Goal: Navigation & Orientation: Find specific page/section

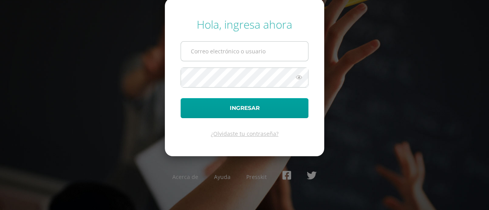
click at [267, 45] on input "text" at bounding box center [244, 51] width 127 height 19
type input "fuchimoralescam.@[DOMAIN_NAME]"
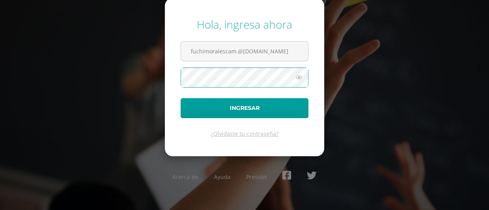
click at [298, 74] on icon at bounding box center [299, 77] width 10 height 9
click at [298, 74] on icon at bounding box center [298, 77] width 11 height 9
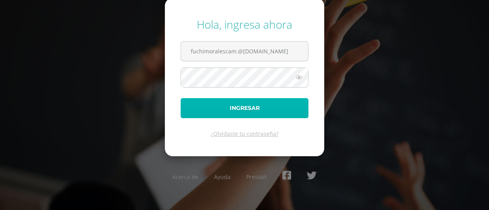
click at [240, 105] on button "Ingresar" at bounding box center [244, 108] width 128 height 20
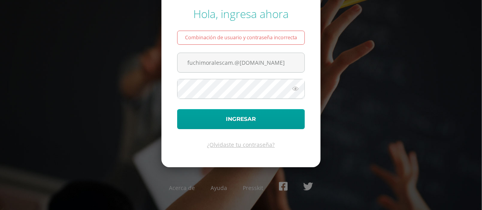
click at [372, 117] on div "Hola, ingresa ahora Combinación de usuario y contraseña incorrecta fuchimorales…" at bounding box center [241, 105] width 482 height 211
click at [117, 61] on div "Hola, ingresa ahora Combinación de usuario y contraseña incorrecta fuchimorales…" at bounding box center [241, 105] width 482 height 211
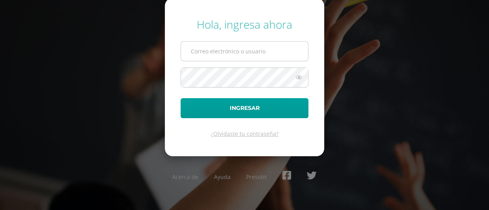
click at [278, 47] on input "text" at bounding box center [244, 51] width 127 height 19
type input "fuchimoralescam@gmail.com"
click at [299, 75] on icon at bounding box center [299, 77] width 10 height 9
click at [298, 74] on icon at bounding box center [298, 77] width 11 height 9
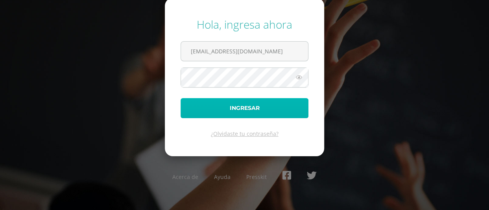
click at [235, 106] on button "Ingresar" at bounding box center [244, 108] width 128 height 20
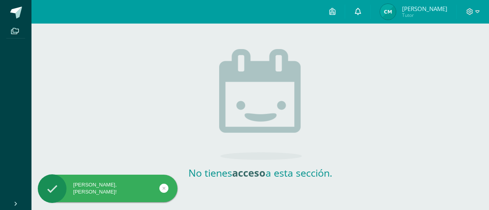
click at [361, 12] on icon at bounding box center [357, 11] width 6 height 7
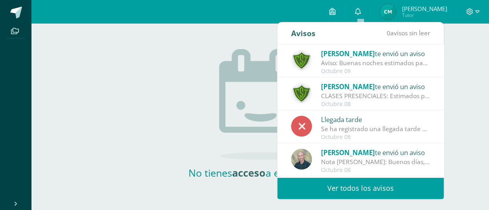
click at [366, 155] on div "Erick Ramás te envió un aviso" at bounding box center [375, 152] width 109 height 10
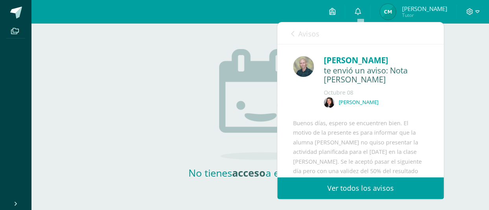
click at [311, 31] on span "Avisos" at bounding box center [308, 33] width 21 height 9
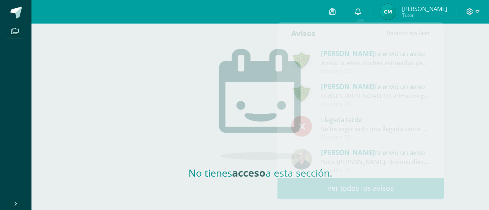
click at [182, 53] on div "No tienes acceso a esta sección." at bounding box center [259, 102] width 457 height 156
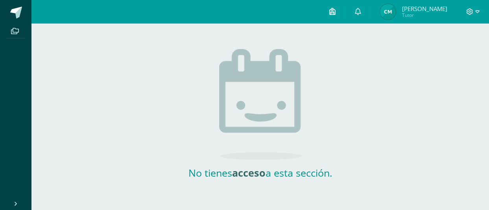
click at [333, 14] on icon at bounding box center [332, 11] width 6 height 7
click at [161, 56] on div "No tienes acceso a esta sección." at bounding box center [259, 102] width 457 height 156
click at [390, 11] on img at bounding box center [388, 12] width 16 height 16
click at [417, 13] on span "Tutor" at bounding box center [423, 15] width 45 height 7
